Goal: Information Seeking & Learning: Learn about a topic

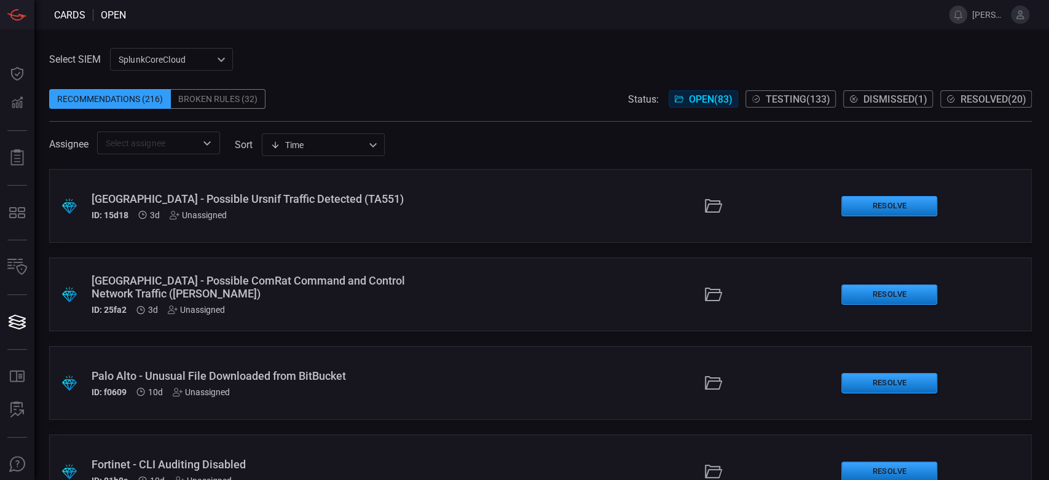
click at [366, 195] on div "[GEOGRAPHIC_DATA] - Possible Ursnif Traffic Detected (TA551)" at bounding box center [250, 198] width 316 height 13
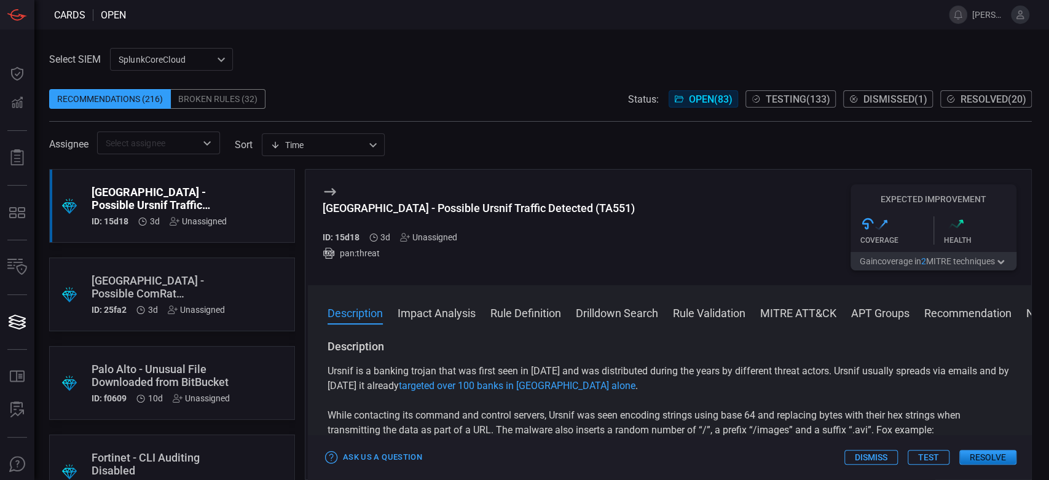
click at [404, 215] on h3 "[GEOGRAPHIC_DATA] - Possible Ursnif Traffic Detected (TA551)" at bounding box center [479, 215] width 312 height 26
click at [405, 211] on div "[GEOGRAPHIC_DATA] - Possible Ursnif Traffic Detected (TA551)" at bounding box center [479, 208] width 312 height 13
copy div "[GEOGRAPHIC_DATA] - Possible Ursnif Traffic Detected (TA551)"
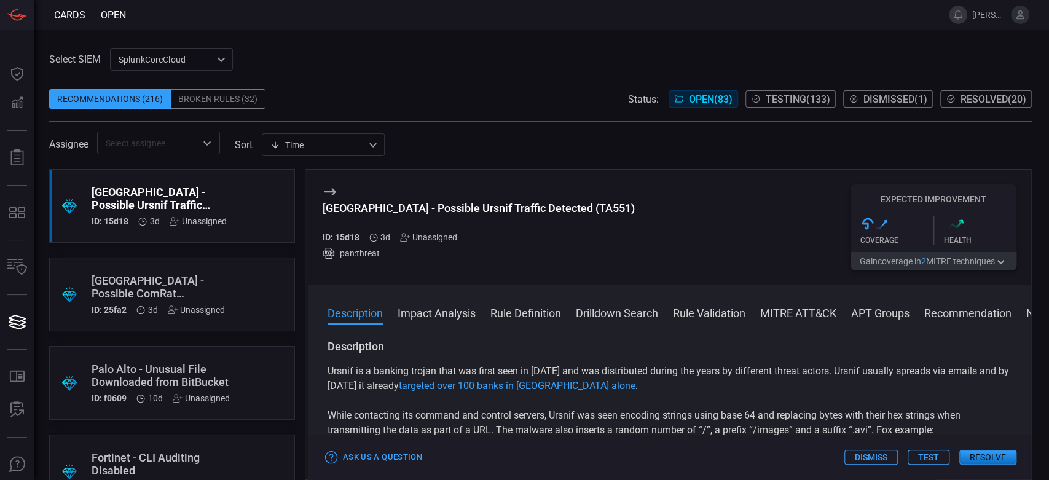
click at [240, 276] on div ".suggested_cards_icon{fill:url(#suggested_cards_icon);} Palo Alto - Possible Co…" at bounding box center [172, 294] width 246 height 74
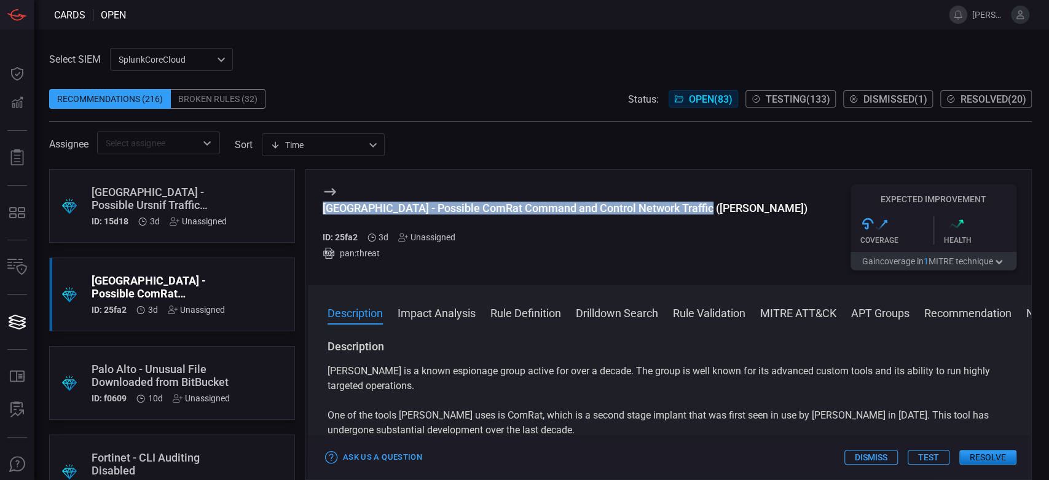
drag, startPoint x: 703, startPoint y: 213, endPoint x: 319, endPoint y: 213, distance: 383.4
click at [319, 213] on div "Palo Alto - Possible ComRat Command and Control Network Traffic ([PERSON_NAME])…" at bounding box center [669, 228] width 723 height 116
copy div "[GEOGRAPHIC_DATA] - Possible ComRat Command and Control Network Traffic ([PERSO…"
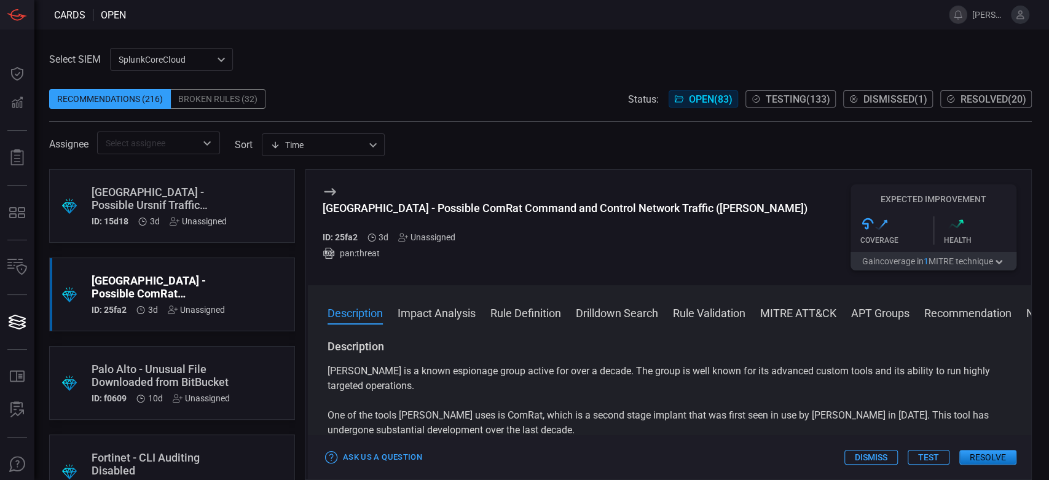
click at [232, 353] on div ".suggested_cards_icon{fill:url(#suggested_cards_icon);} Palo Alto - Unusual Fil…" at bounding box center [172, 383] width 246 height 74
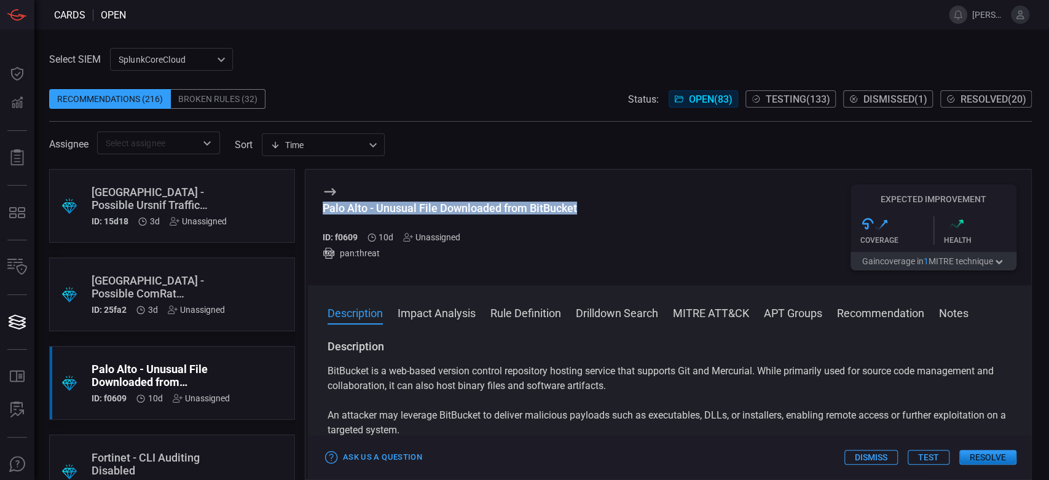
drag, startPoint x: 590, startPoint y: 209, endPoint x: 323, endPoint y: 205, distance: 267.3
click at [323, 205] on div "Palo Alto - Unusual File Downloaded from BitBucket ID: f0609 10d Unassigned pan…" at bounding box center [669, 228] width 723 height 116
copy div "Palo Alto - Unusual File Downloaded from BitBucket"
click at [404, 89] on div "Recommendations (216) Broken Rules (32) Status: Open ( 83 ) Testing ( 133 ) Dis…" at bounding box center [540, 99] width 982 height 20
click at [225, 272] on div ".suggested_cards_icon{fill:url(#suggested_cards_icon);} Palo Alto - Possible Co…" at bounding box center [172, 294] width 246 height 74
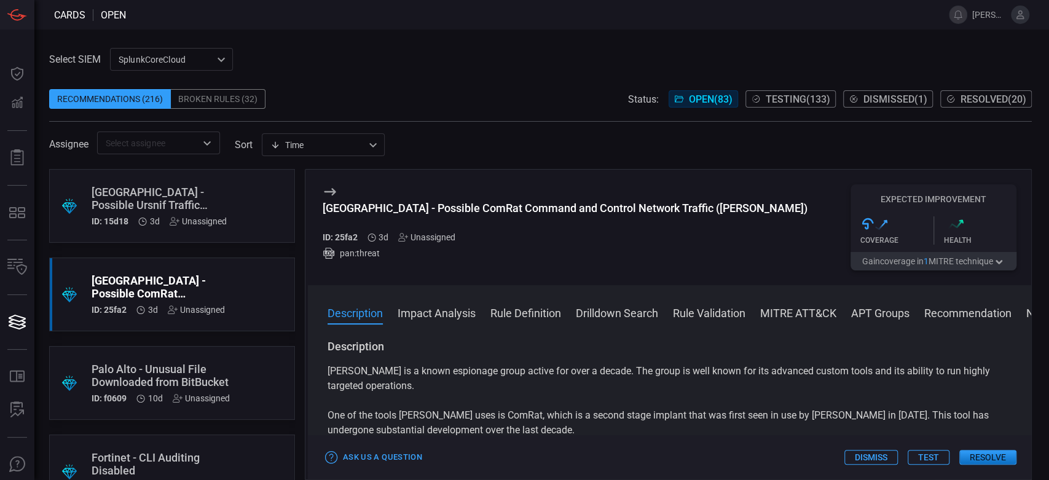
click at [260, 192] on div ".suggested_cards_icon{fill:url(#suggested_cards_icon);} [GEOGRAPHIC_DATA] - Pos…" at bounding box center [172, 206] width 246 height 74
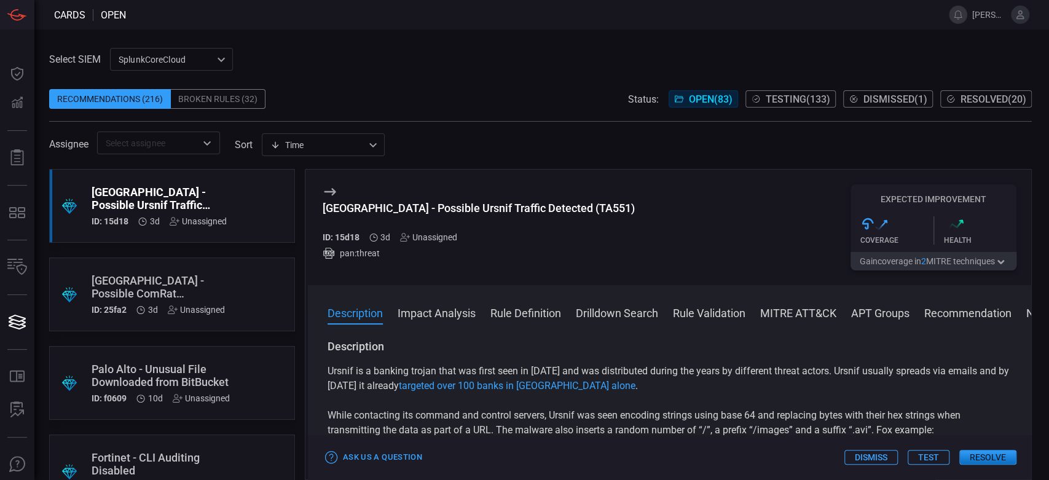
click at [251, 283] on div ".suggested_cards_icon{fill:url(#suggested_cards_icon);} Palo Alto - Possible Co…" at bounding box center [172, 294] width 246 height 74
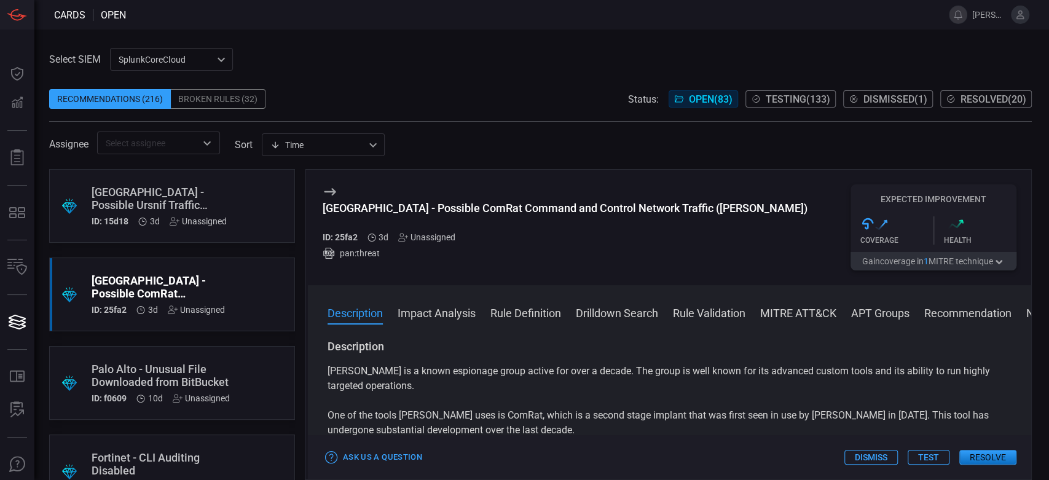
click at [268, 366] on div ".suggested_cards_icon{fill:url(#suggested_cards_icon);} Palo Alto - Unusual Fil…" at bounding box center [172, 383] width 246 height 74
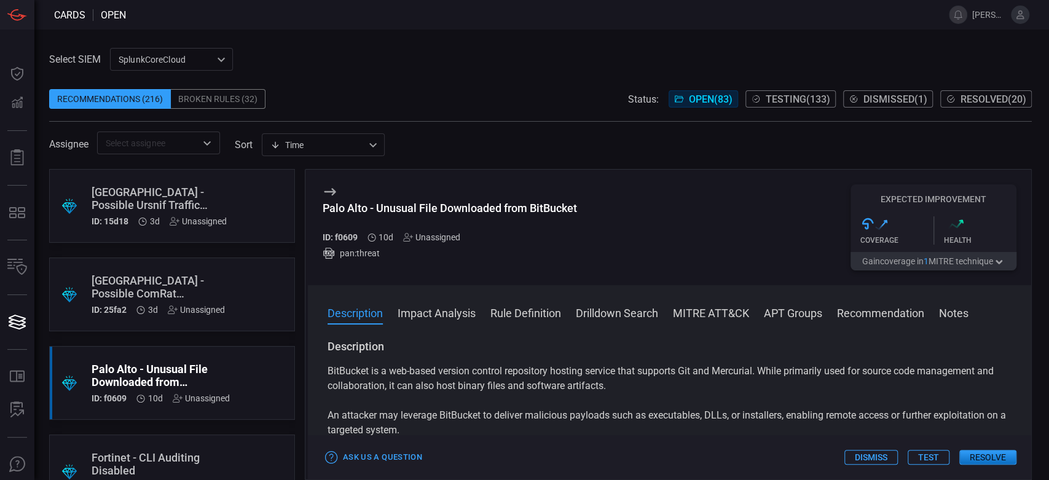
click at [388, 37] on div "Select SIEM SplunkCoreCloud f748d276-46a5-4bd3-b149-f2461a2fe2c5 ​ Recommendati…" at bounding box center [541, 254] width 1014 height 450
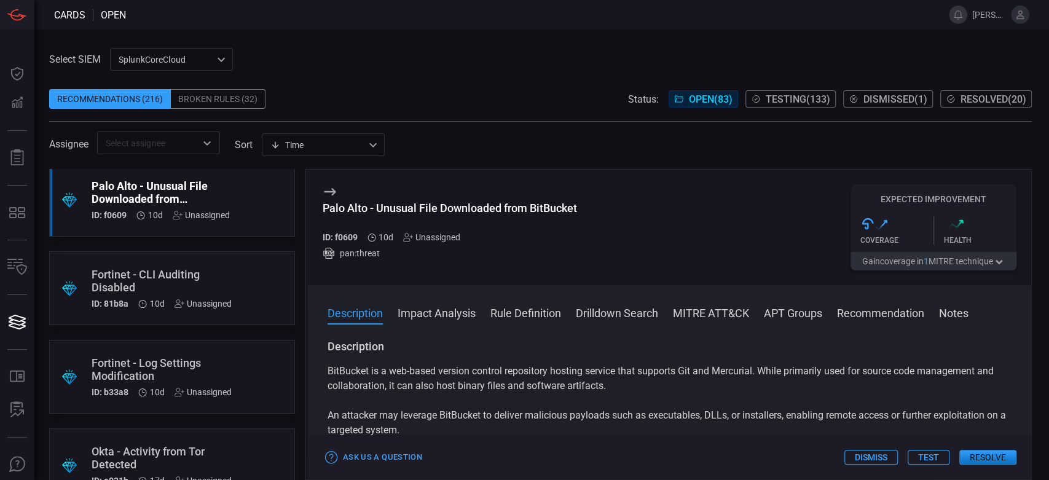
scroll to position [205, 0]
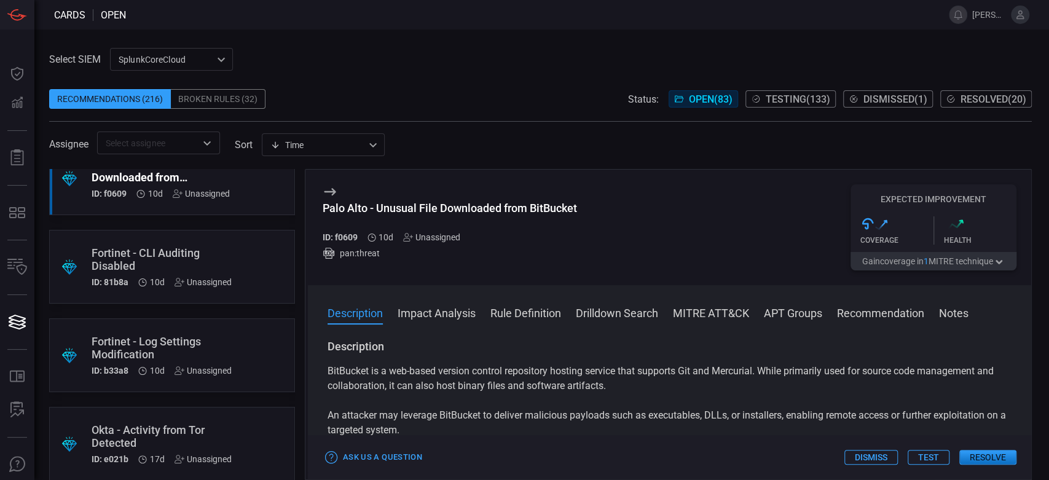
click at [247, 233] on div ".suggested_cards_icon{fill:url(#suggested_cards_icon);} Fortinet - CLI Auditing…" at bounding box center [172, 267] width 246 height 74
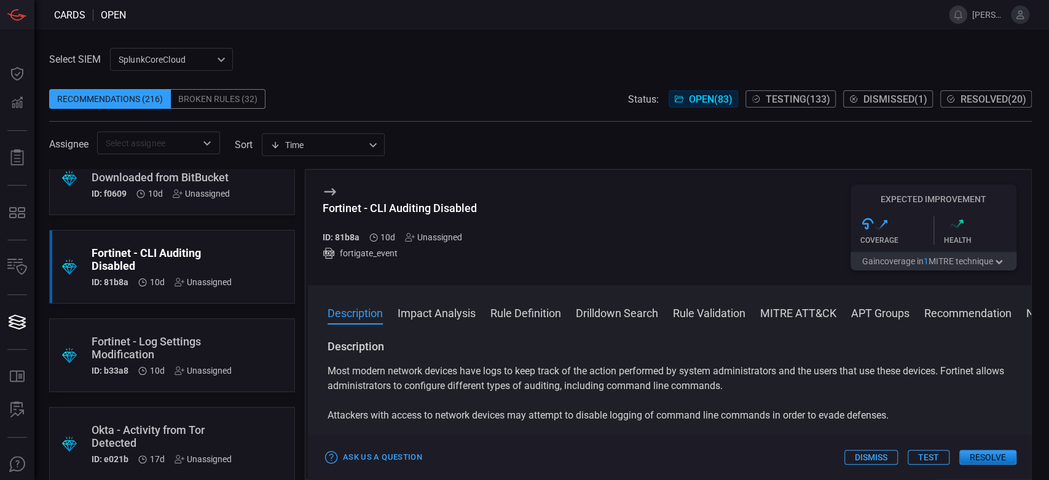
click at [439, 213] on div "Fortinet - CLI Auditing Disabled" at bounding box center [400, 208] width 154 height 13
copy div "Fortinet - CLI Auditing Disabled"
click at [433, 92] on div "Recommendations (216) Broken Rules (32) Status: Open ( 83 ) Testing ( 133 ) Dis…" at bounding box center [540, 99] width 982 height 20
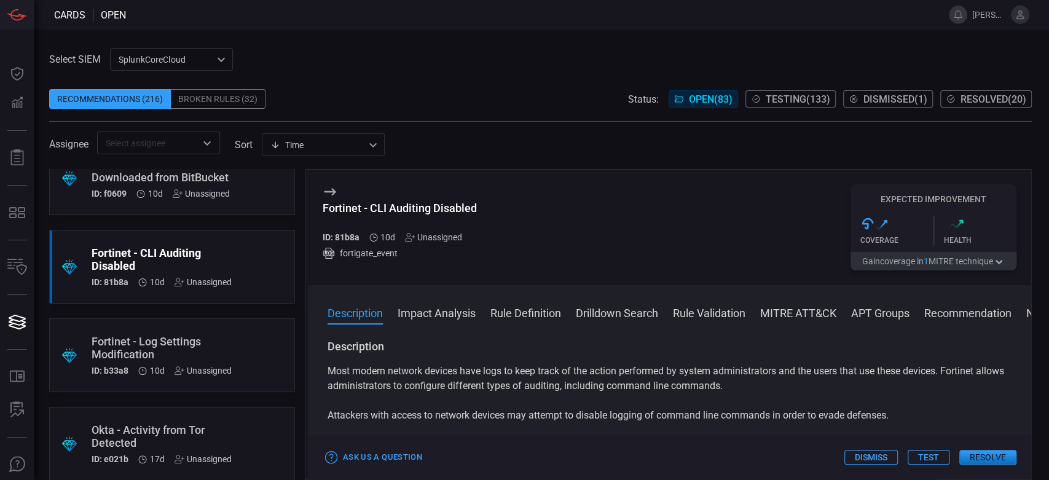
click at [240, 339] on div ".suggested_cards_icon{fill:url(#suggested_cards_icon);} Fortinet - Log Settings…" at bounding box center [172, 355] width 246 height 74
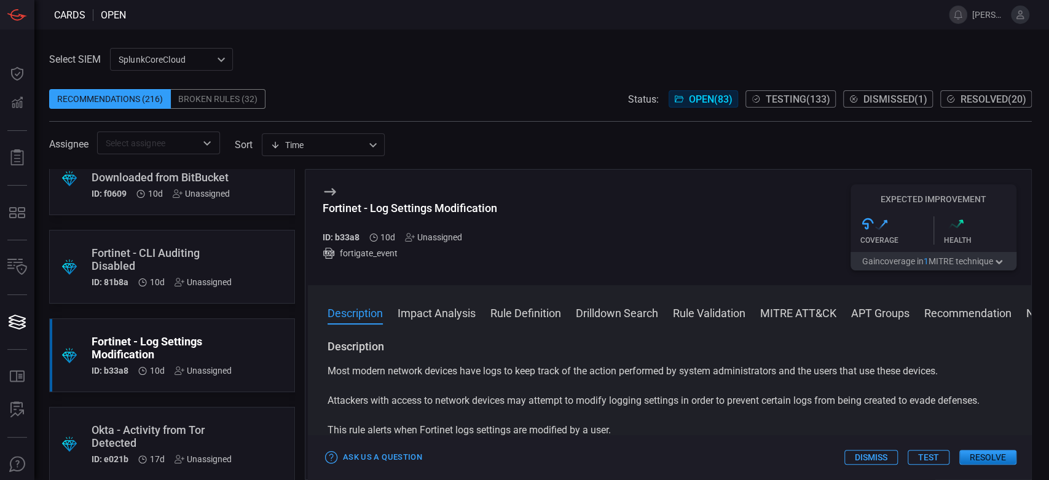
click at [442, 210] on div "Fortinet - Log Settings Modification" at bounding box center [410, 208] width 174 height 13
copy div "Fortinet - Log Settings Modification"
click at [468, 76] on span at bounding box center [540, 80] width 982 height 18
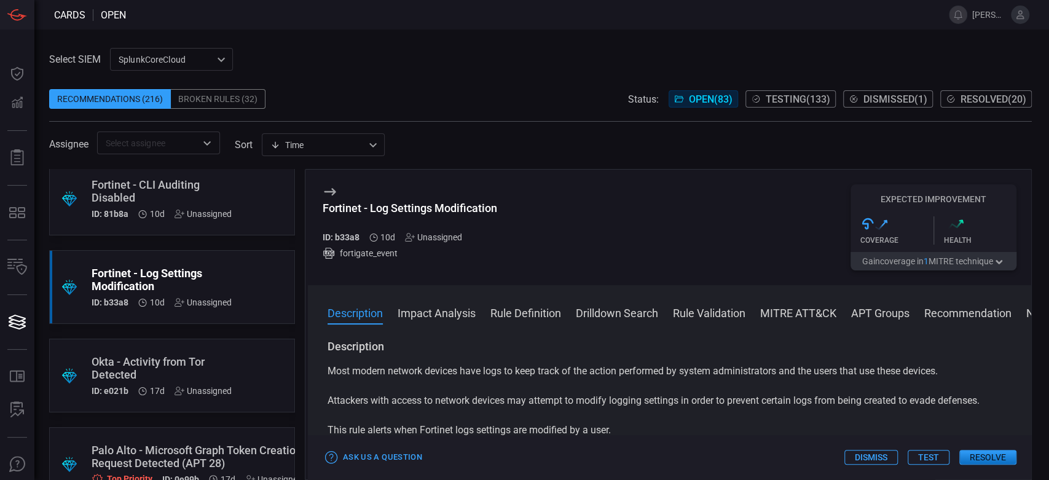
scroll to position [341, 0]
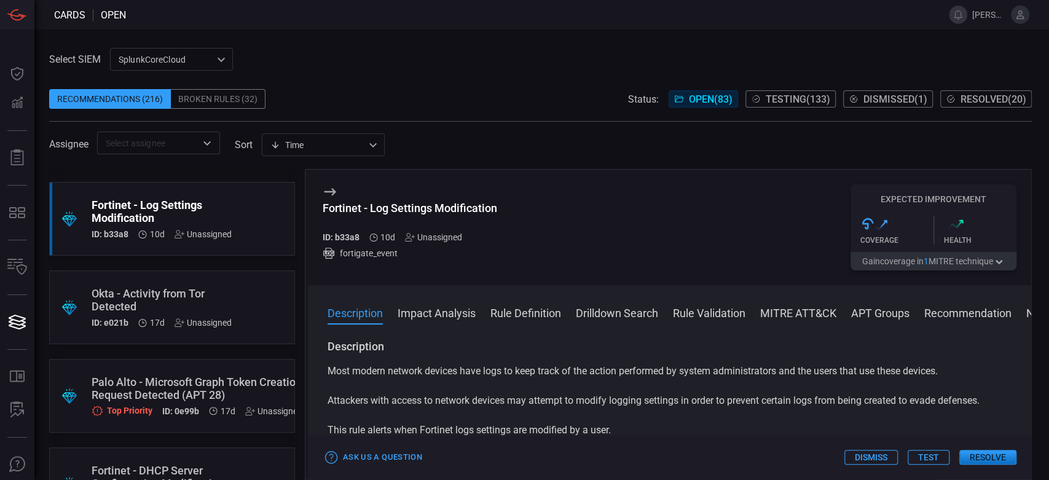
click at [227, 281] on div ".suggested_cards_icon{fill:url(#suggested_cards_icon);} Okta - Activity from To…" at bounding box center [172, 307] width 246 height 74
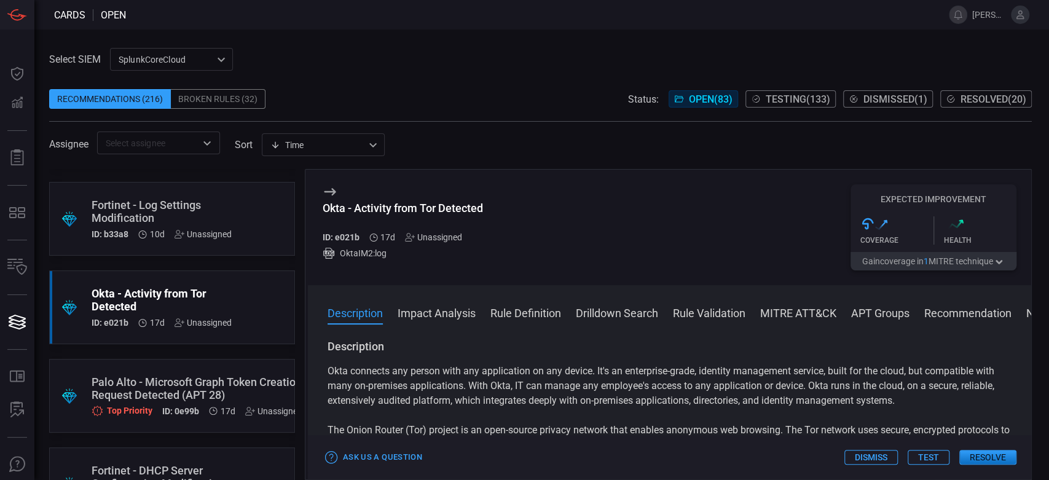
click at [406, 211] on div "Okta - Activity from Tor Detected" at bounding box center [403, 208] width 160 height 13
drag, startPoint x: 423, startPoint y: 197, endPoint x: 398, endPoint y: 202, distance: 25.7
click at [398, 202] on div "Okta - Activity from Tor Detected" at bounding box center [403, 208] width 160 height 13
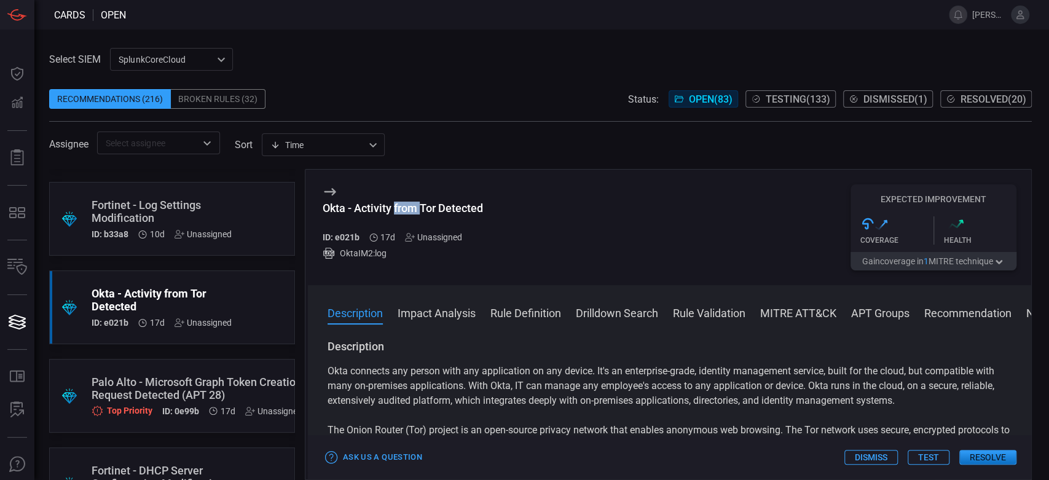
click at [398, 202] on div "Okta - Activity from Tor Detected" at bounding box center [403, 208] width 160 height 13
copy div "Okta - Activity from Tor Detected"
click at [429, 105] on div "Recommendations (216) Broken Rules (32) Status: Open ( 83 ) Testing ( 133 ) Dis…" at bounding box center [540, 99] width 982 height 20
click at [205, 365] on div ".suggested_cards_icon{fill:url(#suggested_cards_icon);} Palo Alto - Microsoft G…" at bounding box center [172, 396] width 246 height 74
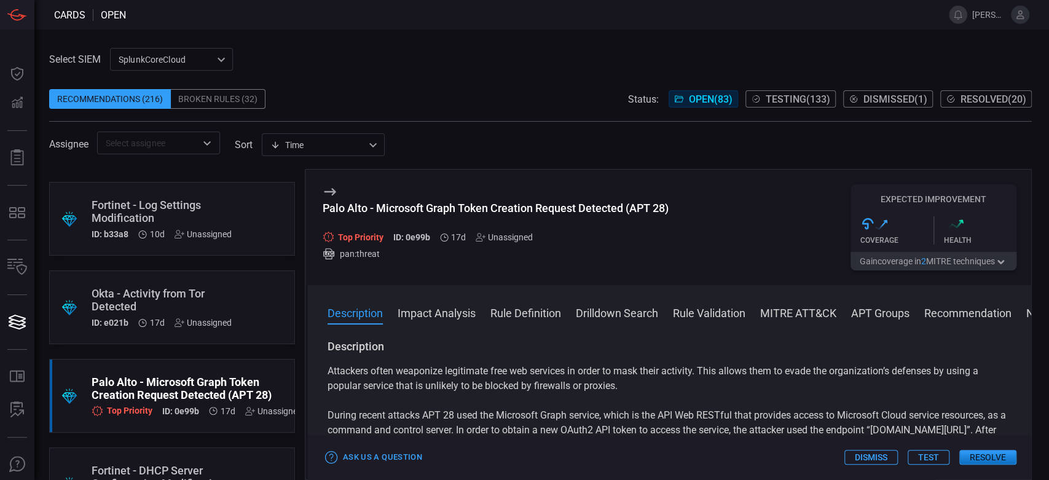
click at [479, 202] on div "Palo Alto - Microsoft Graph Token Creation Request Detected (APT 28)" at bounding box center [496, 208] width 346 height 13
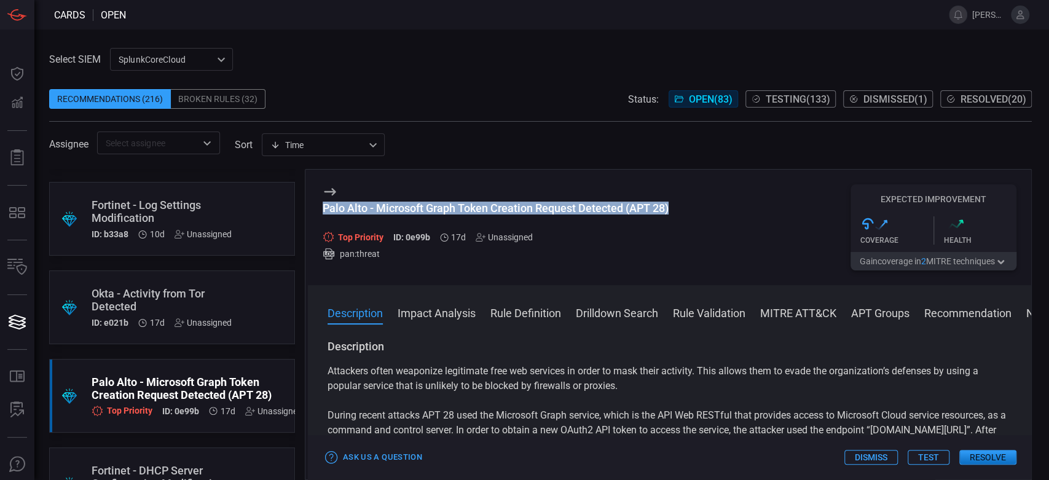
click at [479, 202] on div "Palo Alto - Microsoft Graph Token Creation Request Detected (APT 28)" at bounding box center [496, 208] width 346 height 13
copy div "Palo Alto - Microsoft Graph Token Creation Request Detected (APT 28)"
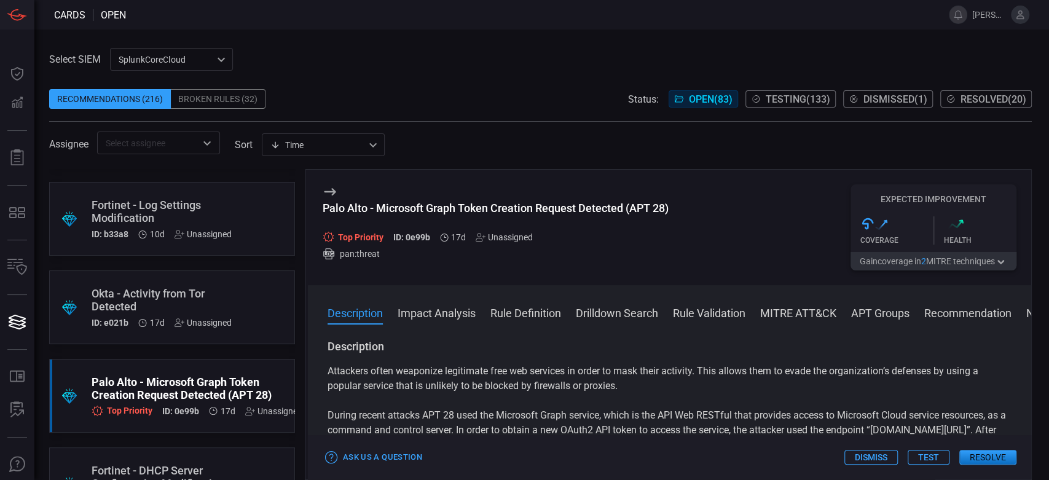
click at [400, 120] on span at bounding box center [540, 115] width 982 height 12
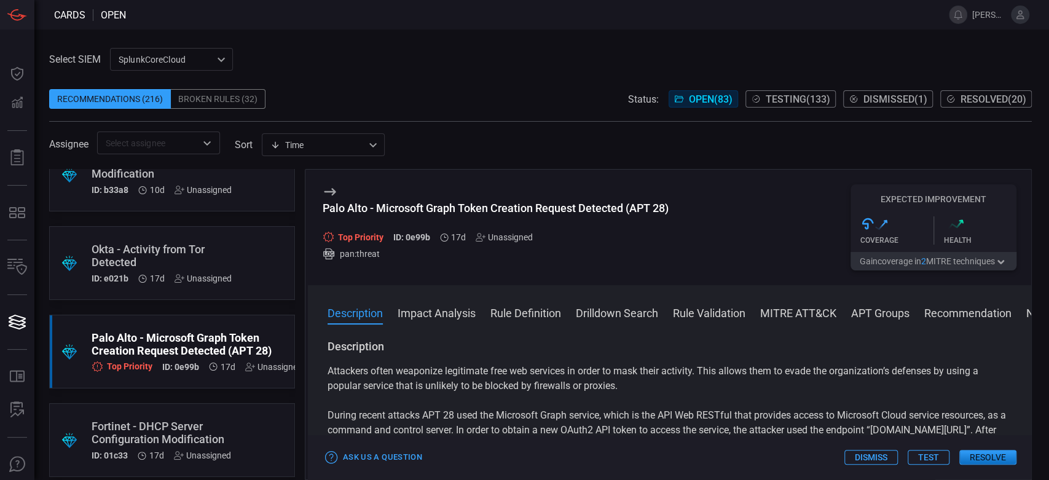
scroll to position [409, 0]
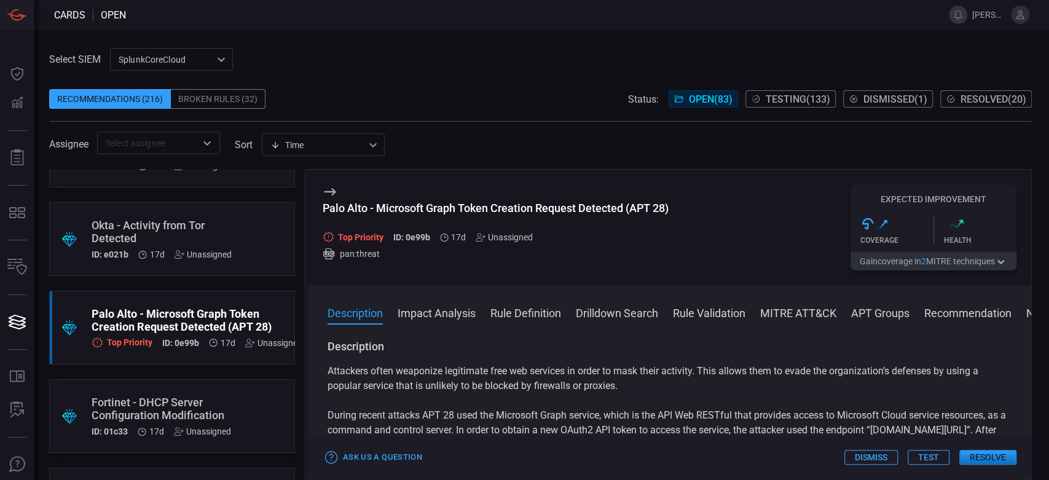
click at [235, 400] on div ".suggested_cards_icon{fill:url(#suggested_cards_icon);} Fortinet - DHCP Server …" at bounding box center [172, 416] width 246 height 74
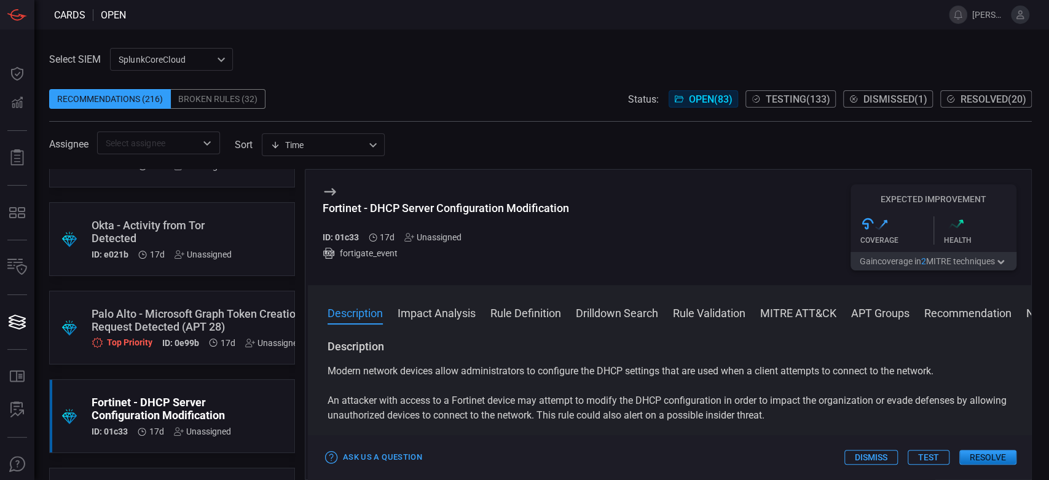
click at [453, 210] on div "Fortinet - DHCP Server Configuration Modification" at bounding box center [446, 208] width 246 height 13
copy div "Fortinet - DHCP Server Configuration Modification"
click at [470, 84] on span at bounding box center [540, 80] width 982 height 18
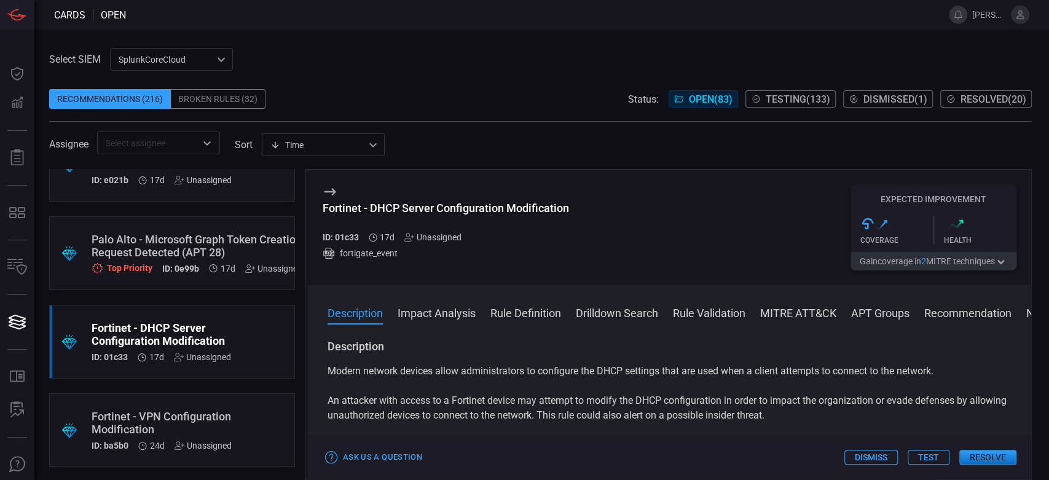
scroll to position [546, 0]
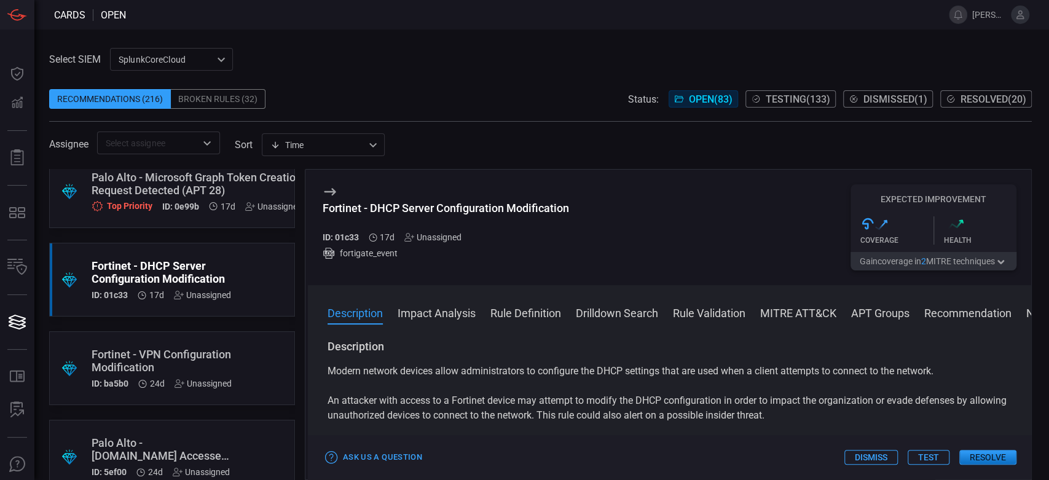
click at [208, 338] on div ".suggested_cards_icon{fill:url(#suggested_cards_icon);} Fortinet - VPN Configur…" at bounding box center [172, 368] width 246 height 74
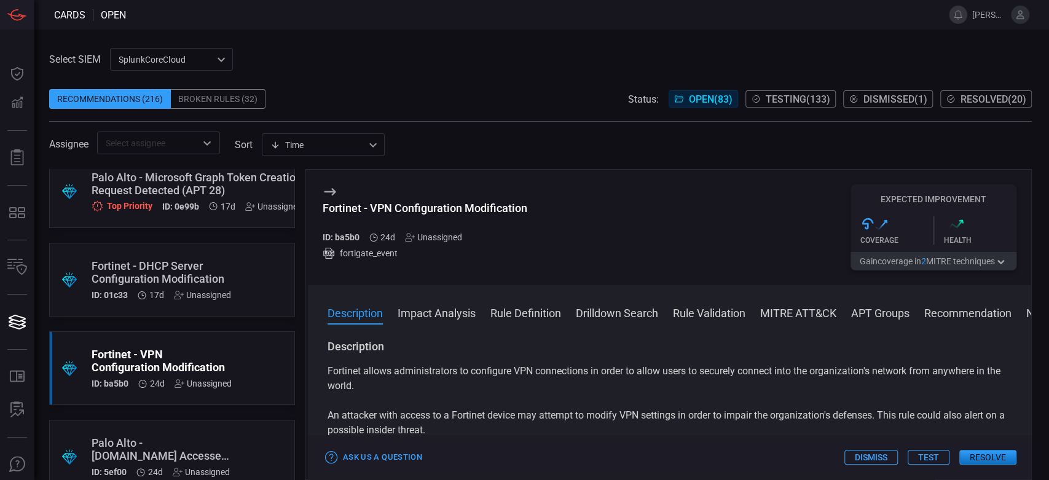
click at [466, 208] on div "Fortinet - VPN Configuration Modification" at bounding box center [425, 208] width 205 height 13
copy div "Fortinet - VPN Configuration Modification"
click at [488, 109] on span at bounding box center [540, 115] width 982 height 12
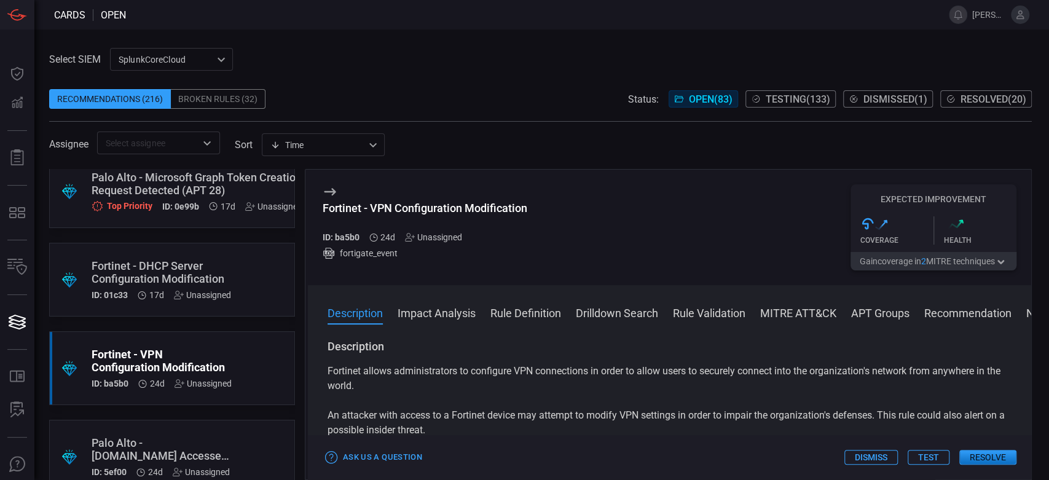
click at [218, 434] on div ".suggested_cards_icon{fill:url(#suggested_cards_icon);} Palo Alto - [DOMAIN_NAM…" at bounding box center [172, 457] width 246 height 74
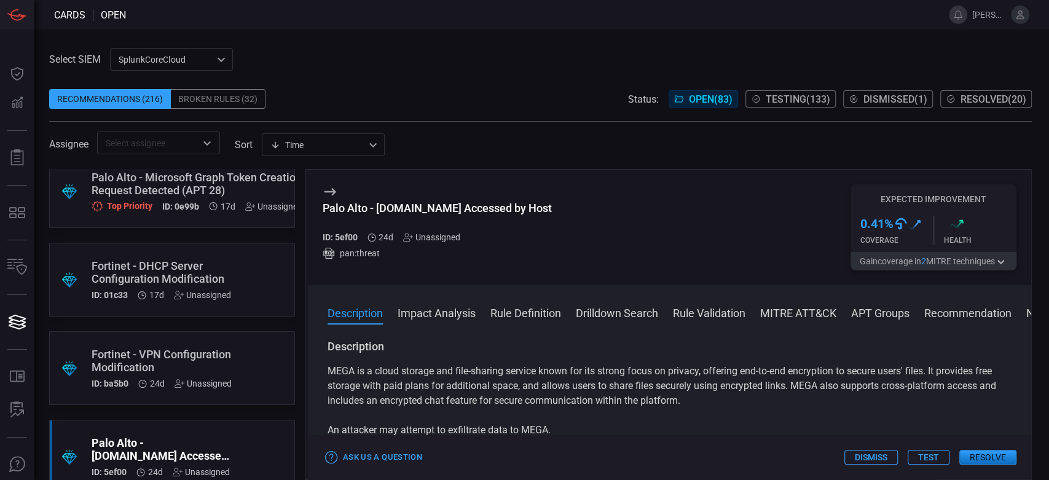
click at [447, 209] on div "Palo Alto - [DOMAIN_NAME] Accessed by Host" at bounding box center [437, 208] width 229 height 13
copy div "Palo Alto - [DOMAIN_NAME] Accessed by Host"
click at [492, 89] on div "Recommendations (216) Broken Rules (32) Status: Open ( 83 ) Testing ( 133 ) Dis…" at bounding box center [540, 99] width 982 height 20
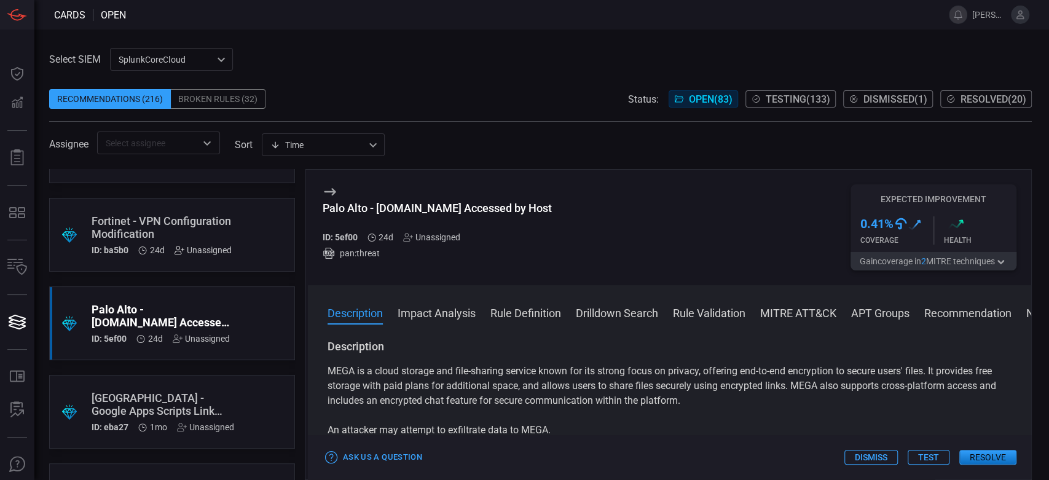
scroll to position [683, 0]
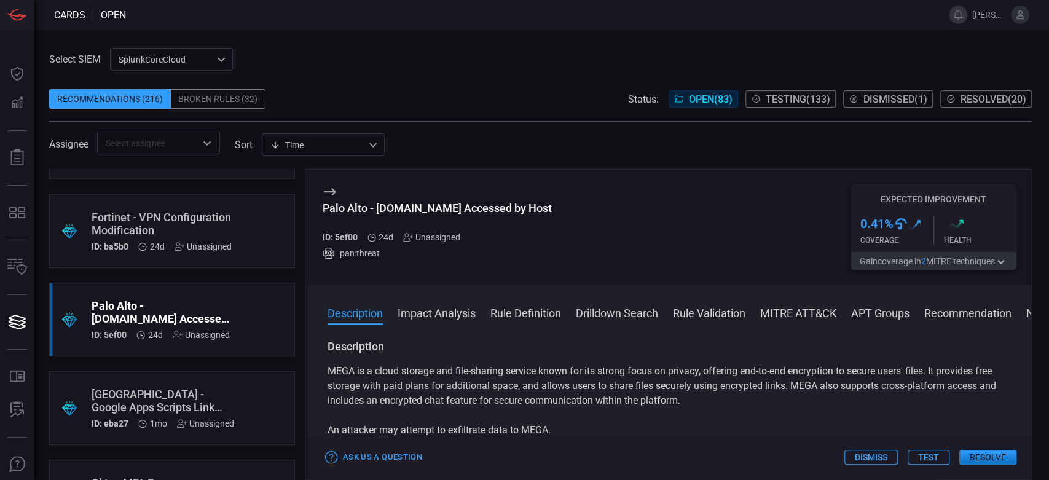
click at [188, 374] on div ".suggested_cards_icon{fill:url(#suggested_cards_icon);} Palo Alto - Google Apps…" at bounding box center [172, 408] width 246 height 74
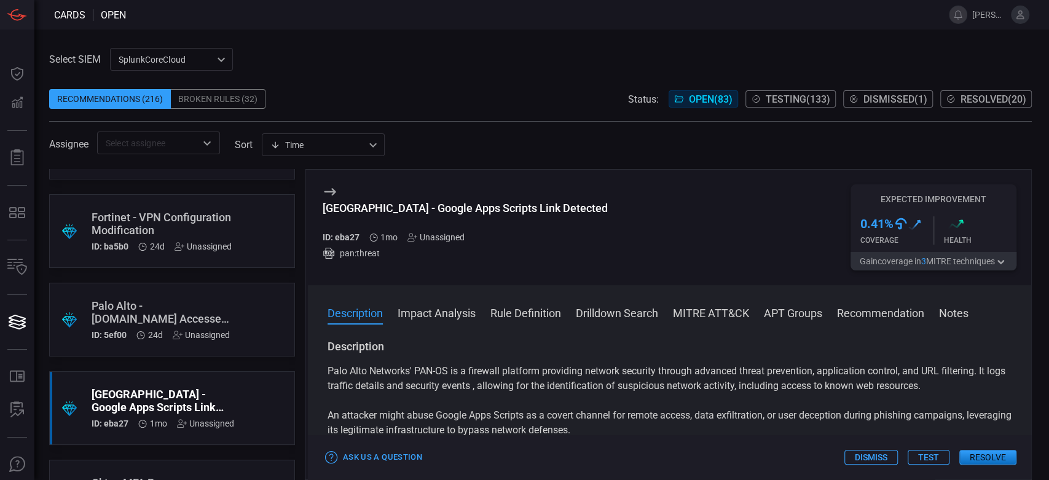
click at [403, 211] on div "[GEOGRAPHIC_DATA] - Google Apps Scripts Link Detected" at bounding box center [465, 208] width 285 height 13
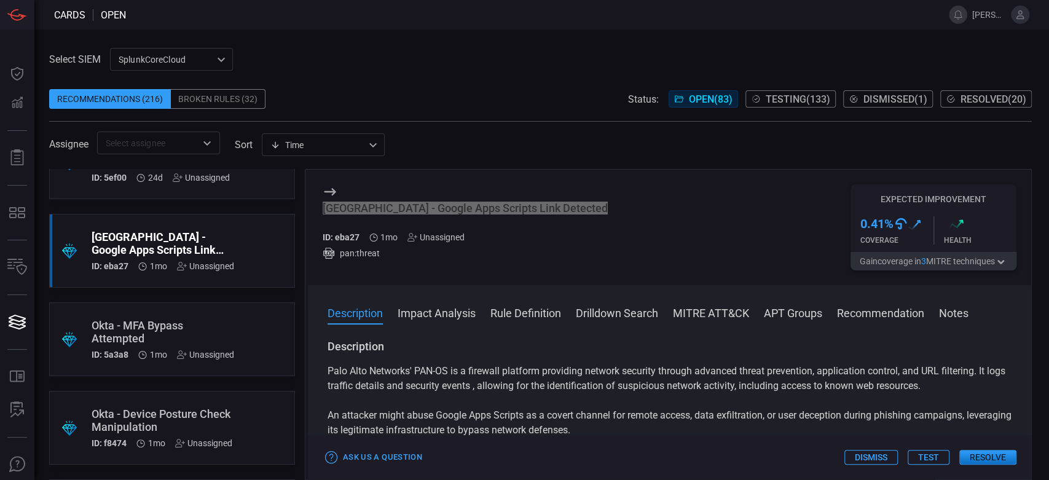
scroll to position [887, 0]
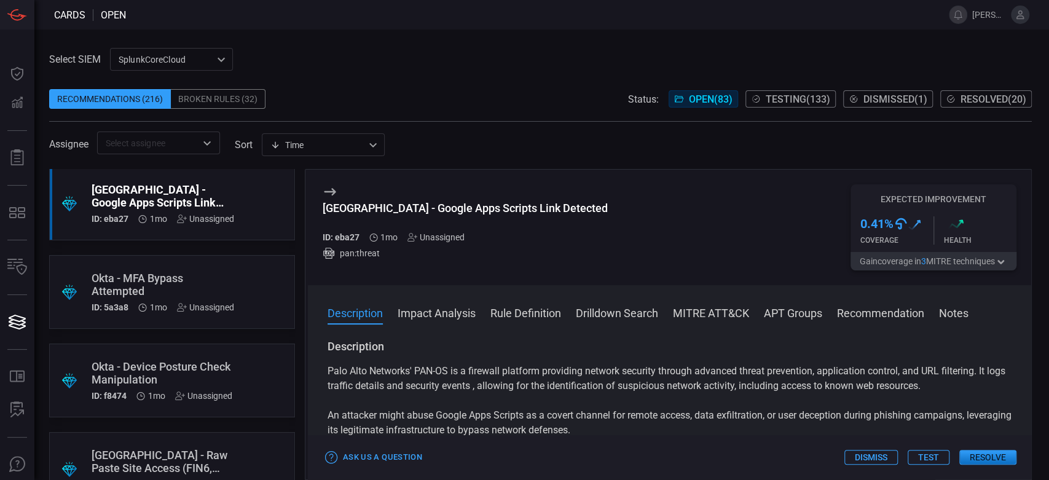
click at [212, 272] on div "Okta - MFA Bypass Attempted" at bounding box center [163, 285] width 143 height 26
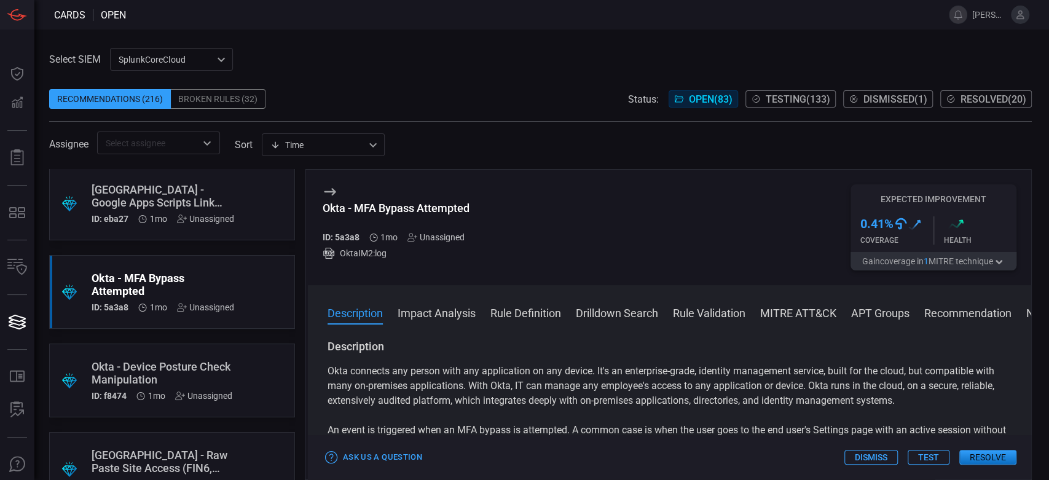
click at [438, 205] on div "Okta - MFA Bypass Attempted" at bounding box center [399, 208] width 152 height 13
click at [248, 353] on div ".suggested_cards_icon{fill:url(#suggested_cards_icon);} Okta - Device Posture C…" at bounding box center [172, 380] width 246 height 74
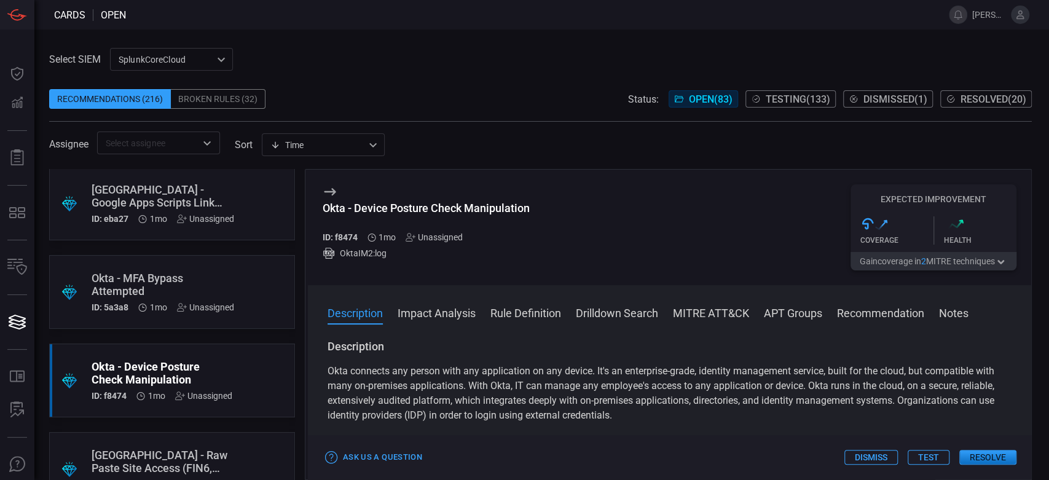
click at [445, 208] on div "Okta - Device Posture Check Manipulation" at bounding box center [426, 208] width 207 height 13
click at [174, 435] on div ".suggested_cards_icon{fill:url(#suggested_cards_icon);} Palo Alto - Raw Paste S…" at bounding box center [172, 469] width 246 height 74
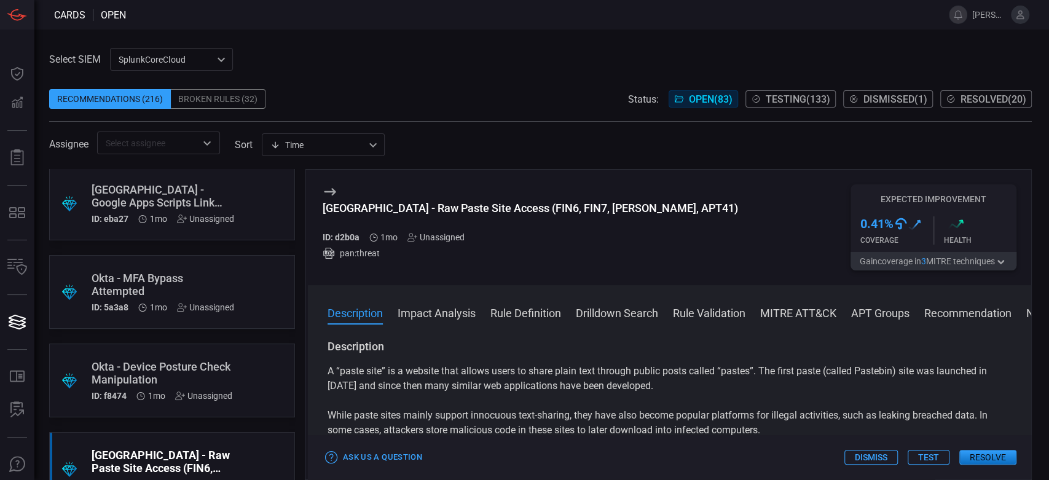
click at [429, 205] on div "[GEOGRAPHIC_DATA] - Raw Paste Site Access (FIN6, FIN7, [PERSON_NAME], APT41)" at bounding box center [530, 208] width 415 height 13
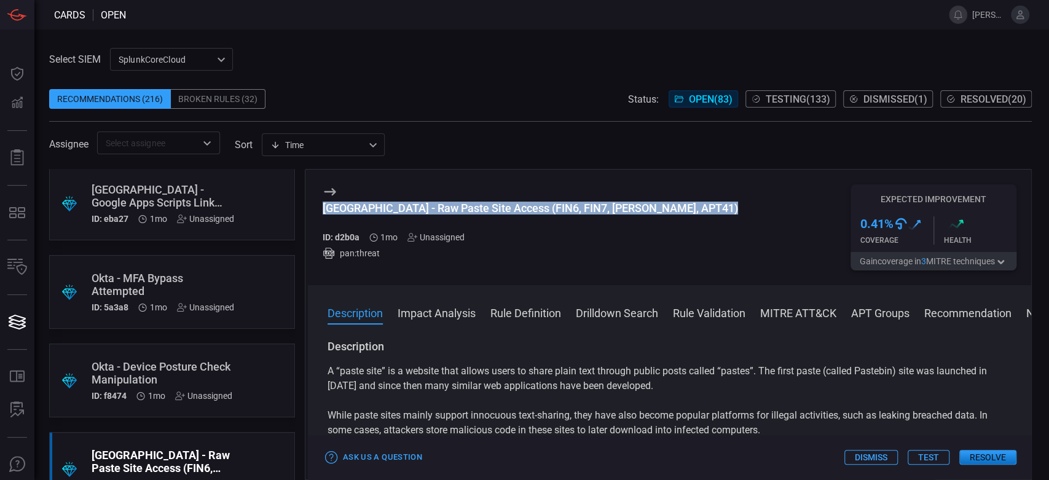
click at [429, 205] on div "[GEOGRAPHIC_DATA] - Raw Paste Site Access (FIN6, FIN7, [PERSON_NAME], APT41)" at bounding box center [530, 208] width 415 height 13
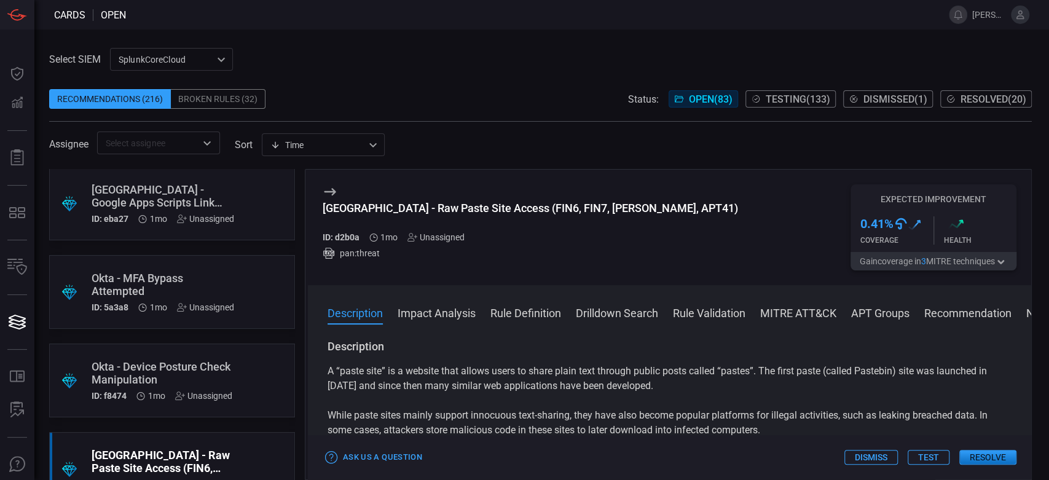
click at [444, 131] on div "Assignee ​ sort Time visibleUpdateTime ​" at bounding box center [540, 142] width 982 height 23
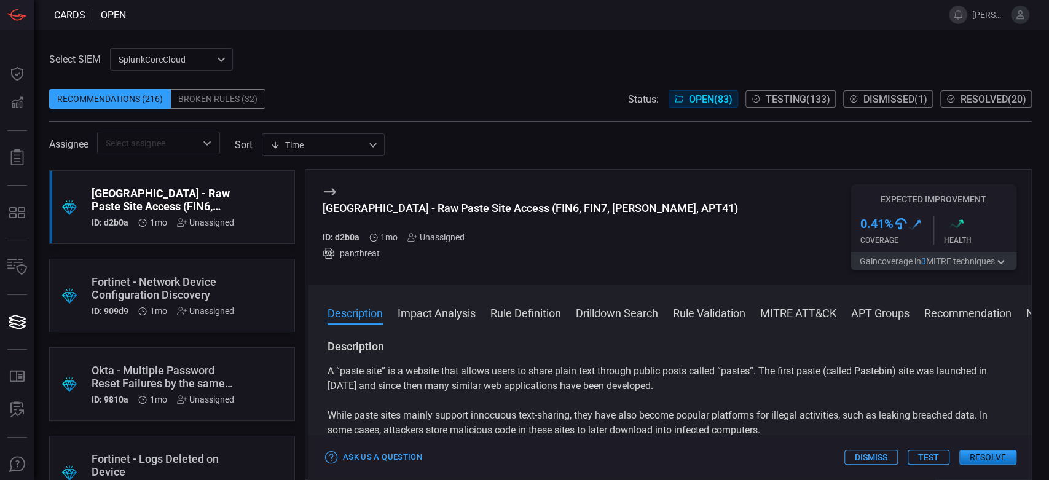
scroll to position [1160, 0]
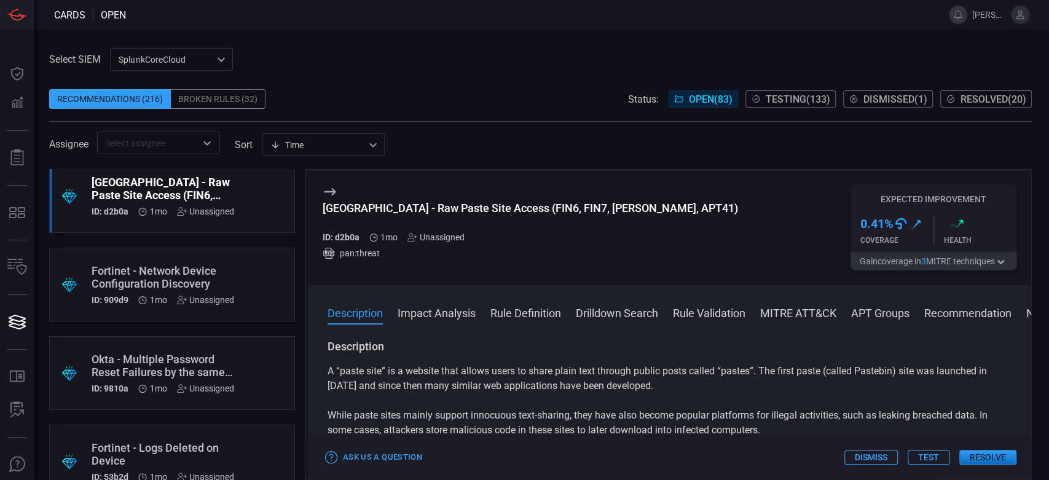
click at [169, 256] on div ".suggested_cards_icon{fill:url(#suggested_cards_icon);} Fortinet - Network Devi…" at bounding box center [172, 285] width 246 height 74
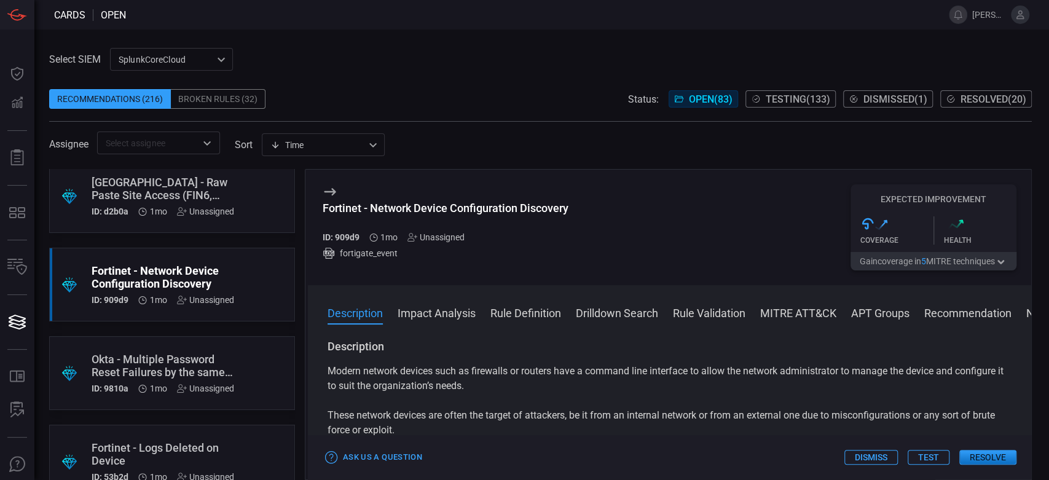
click at [433, 206] on div "Fortinet - Network Device Configuration Discovery" at bounding box center [446, 208] width 246 height 13
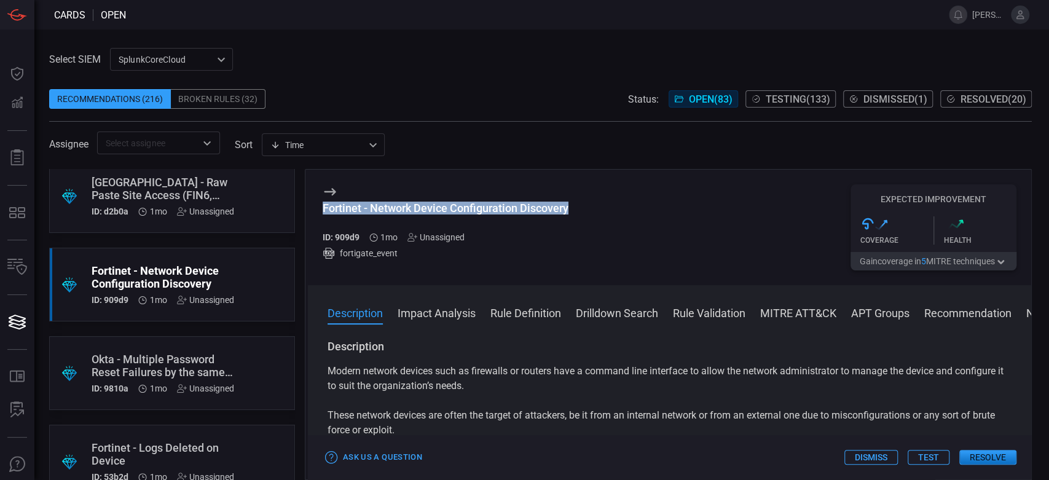
click at [433, 206] on div "Fortinet - Network Device Configuration Discovery" at bounding box center [446, 208] width 246 height 13
click at [246, 339] on div ".suggested_cards_icon{fill:url(#suggested_cards_icon);} Okta - Multiple Passwor…" at bounding box center [172, 373] width 246 height 74
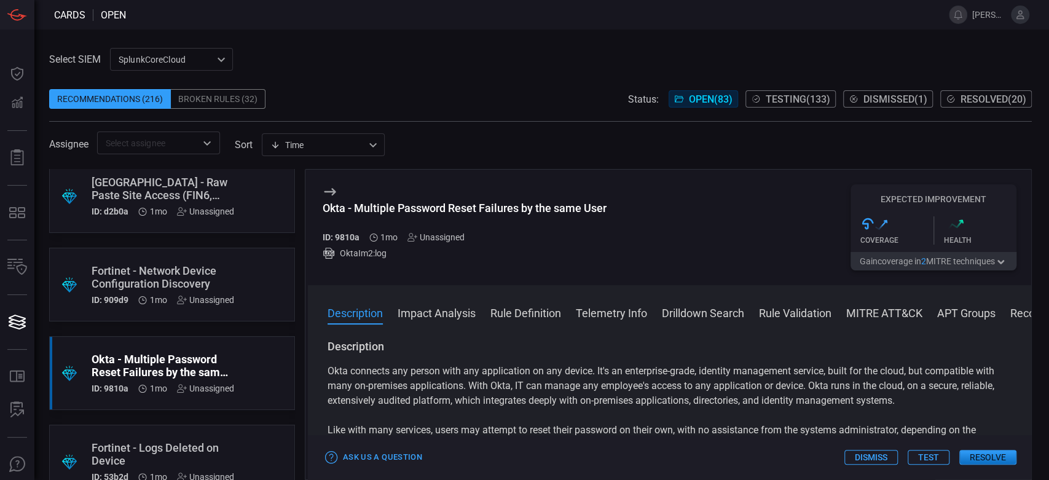
click at [442, 199] on div "Okta - Multiple Password Reset Failures by the same User ID: 9810a 1mo Unassign…" at bounding box center [465, 227] width 284 height 86
click at [447, 204] on div "Okta - Multiple Password Reset Failures by the same User" at bounding box center [465, 208] width 284 height 13
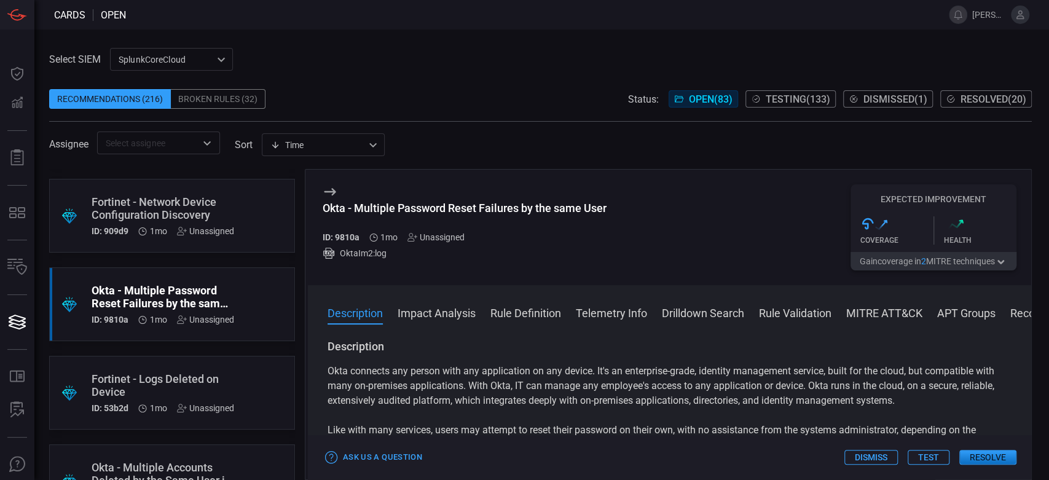
click at [227, 362] on div ".suggested_cards_icon{fill:url(#suggested_cards_icon);} Fortinet - Logs Deleted…" at bounding box center [172, 393] width 246 height 74
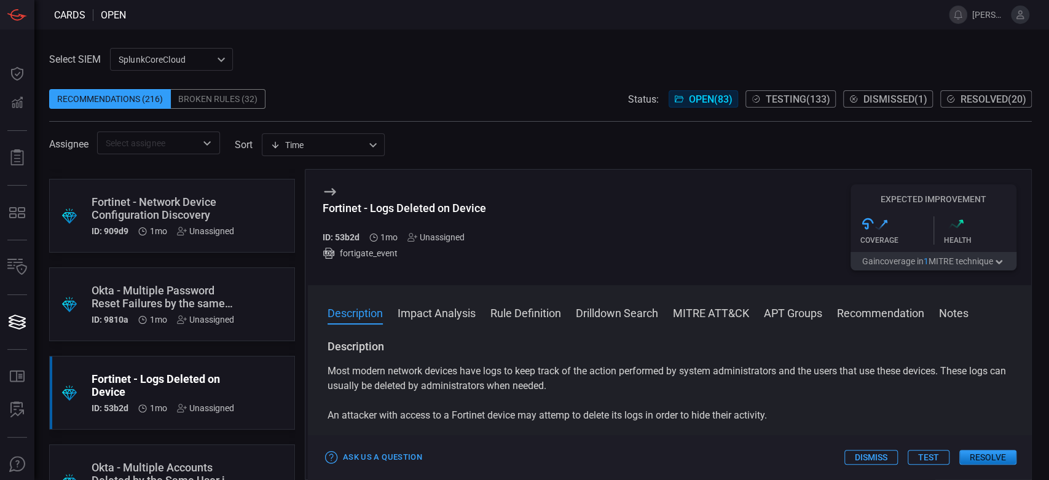
click at [429, 210] on div "Fortinet - Logs Deleted on Device" at bounding box center [404, 208] width 163 height 13
click at [469, 85] on span at bounding box center [540, 80] width 982 height 18
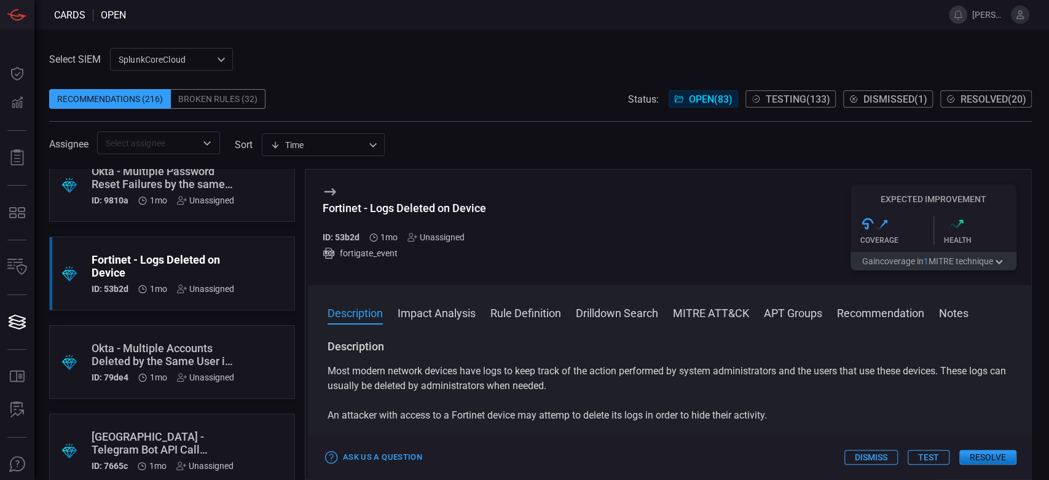
scroll to position [1365, 0]
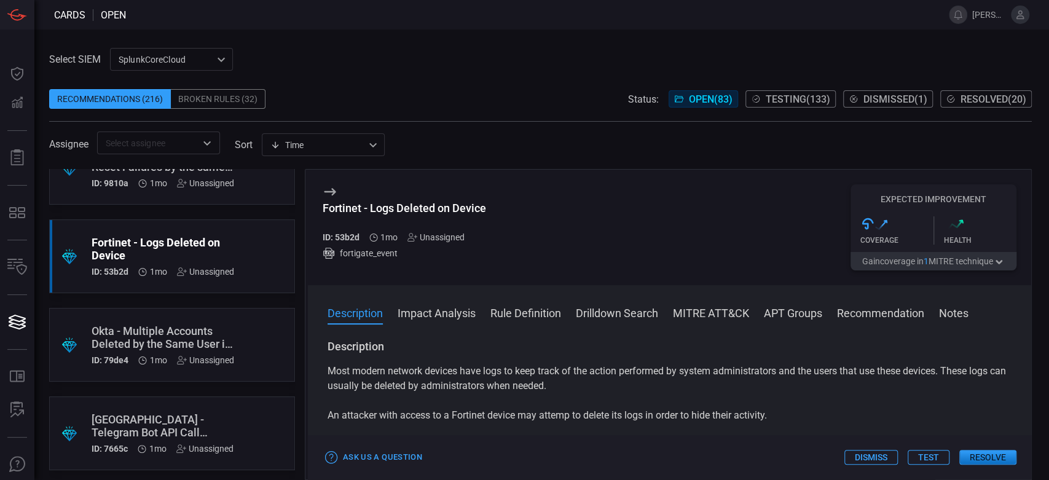
click at [224, 316] on div ".suggested_cards_icon{fill:url(#suggested_cards_icon);} Okta - Multiple Account…" at bounding box center [172, 345] width 246 height 74
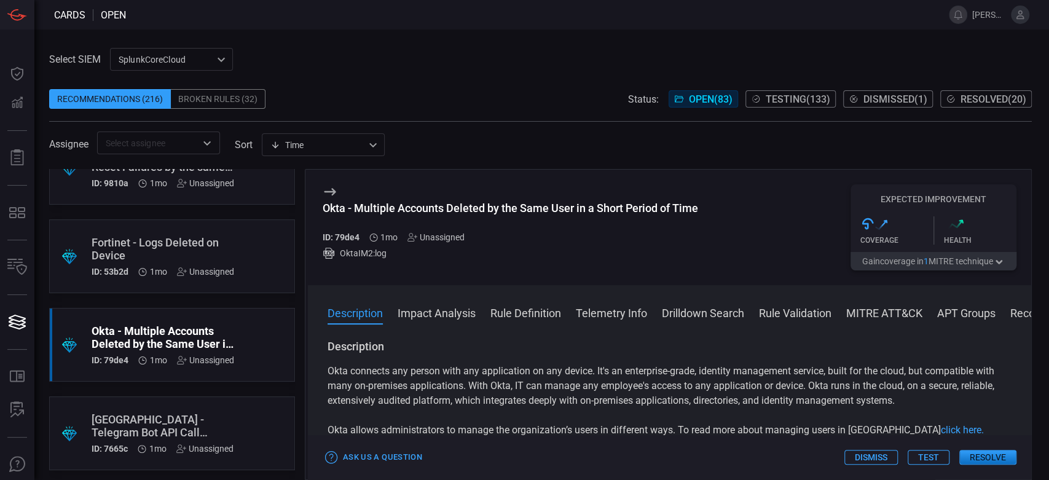
click at [450, 206] on div "Okta - Multiple Accounts Deleted by the Same User in a Short Period of Time" at bounding box center [510, 208] width 375 height 13
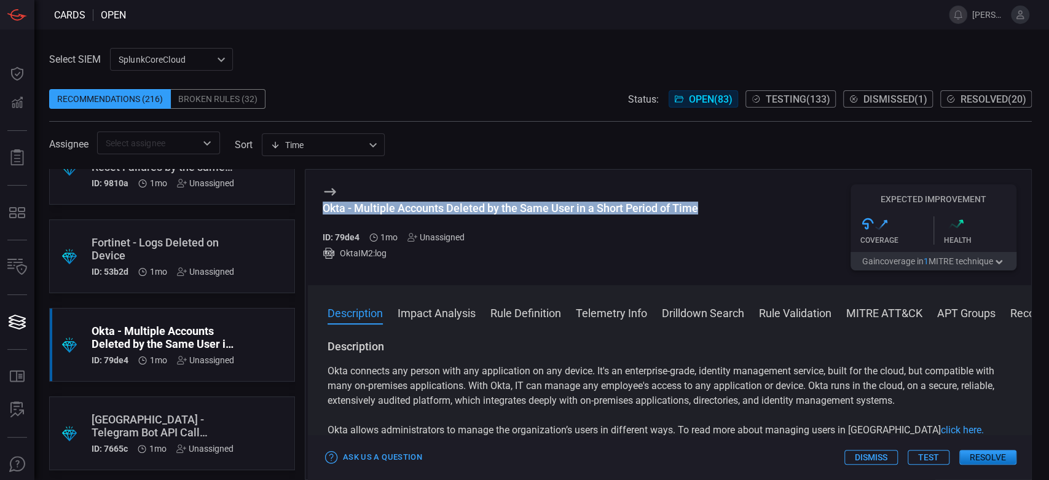
click at [450, 206] on div "Okta - Multiple Accounts Deleted by the Same User in a Short Period of Time" at bounding box center [510, 208] width 375 height 13
